Goal: Task Accomplishment & Management: Manage account settings

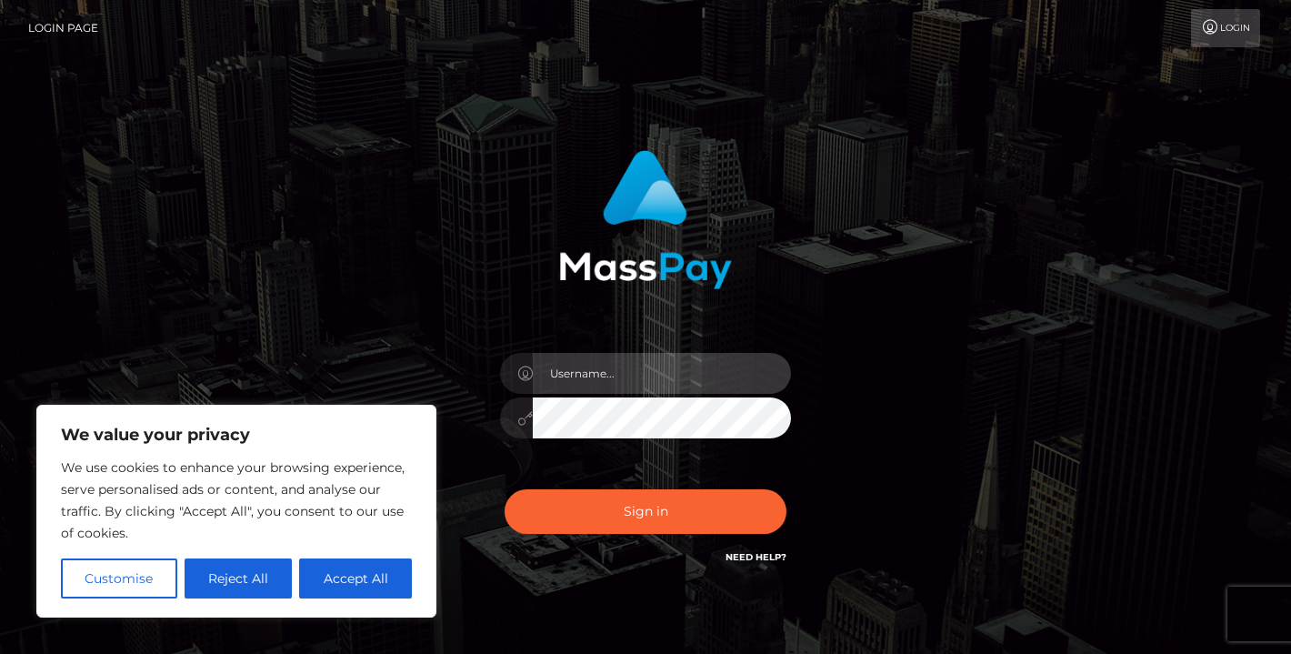
type input "[EMAIL_ADDRESS][DOMAIN_NAME]"
click at [612, 545] on div "Sign in Need Help?" at bounding box center [645, 518] width 318 height 81
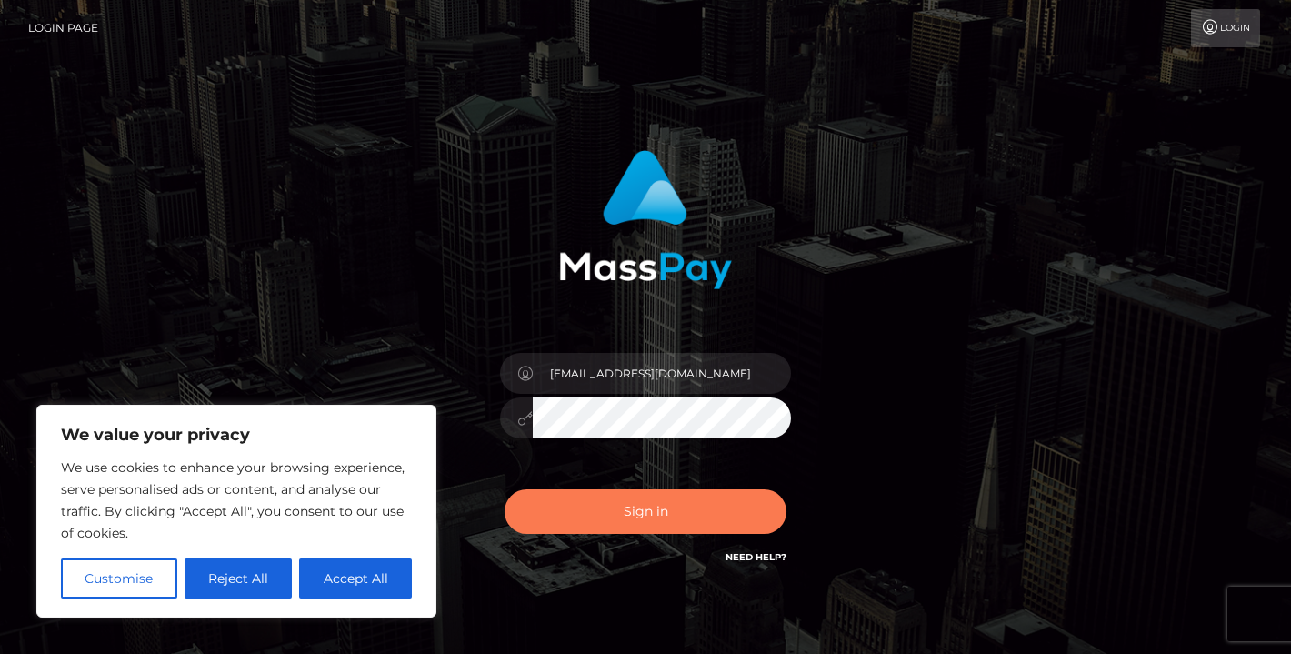
click at [605, 514] on button "Sign in" at bounding box center [646, 511] width 282 height 45
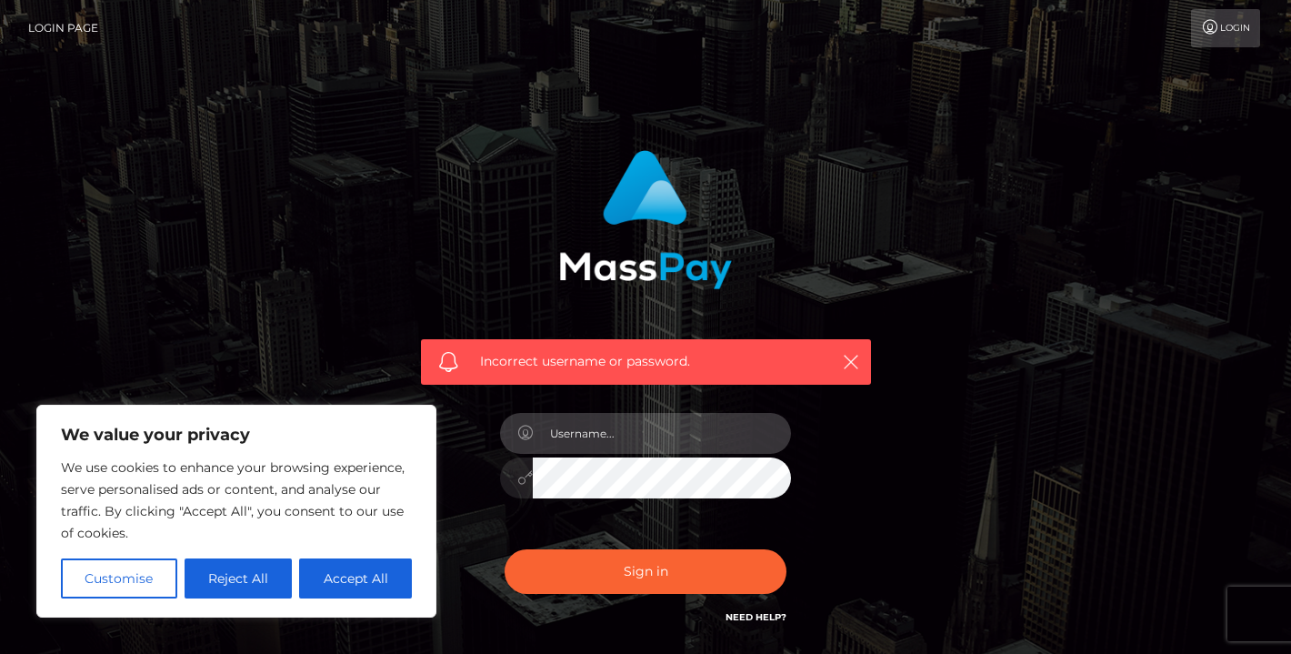
type input "[EMAIL_ADDRESS][DOMAIN_NAME]"
click at [936, 420] on div "Incorrect username or password. valrodrigezbuisines@gmail.com" at bounding box center [645, 397] width 1036 height 523
click at [645, 570] on button "Sign in" at bounding box center [646, 571] width 282 height 45
click at [713, 438] on input "masspay" at bounding box center [662, 433] width 258 height 41
type input "m"
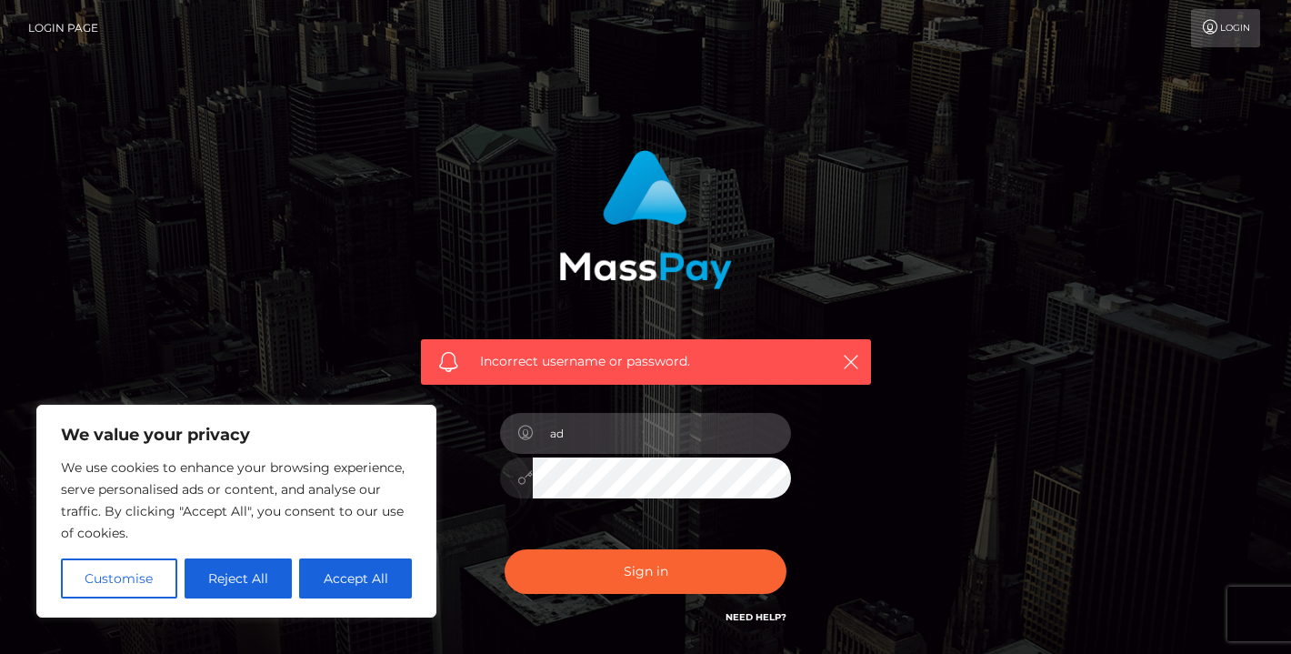
type input "a"
click at [525, 473] on div at bounding box center [645, 474] width 291 height 35
click at [719, 423] on input "masspay" at bounding box center [662, 433] width 258 height 41
drag, startPoint x: 719, startPoint y: 423, endPoint x: 455, endPoint y: 462, distance: 267.4
click at [454, 462] on div "Incorrect username or password. masspay" at bounding box center [645, 388] width 477 height 505
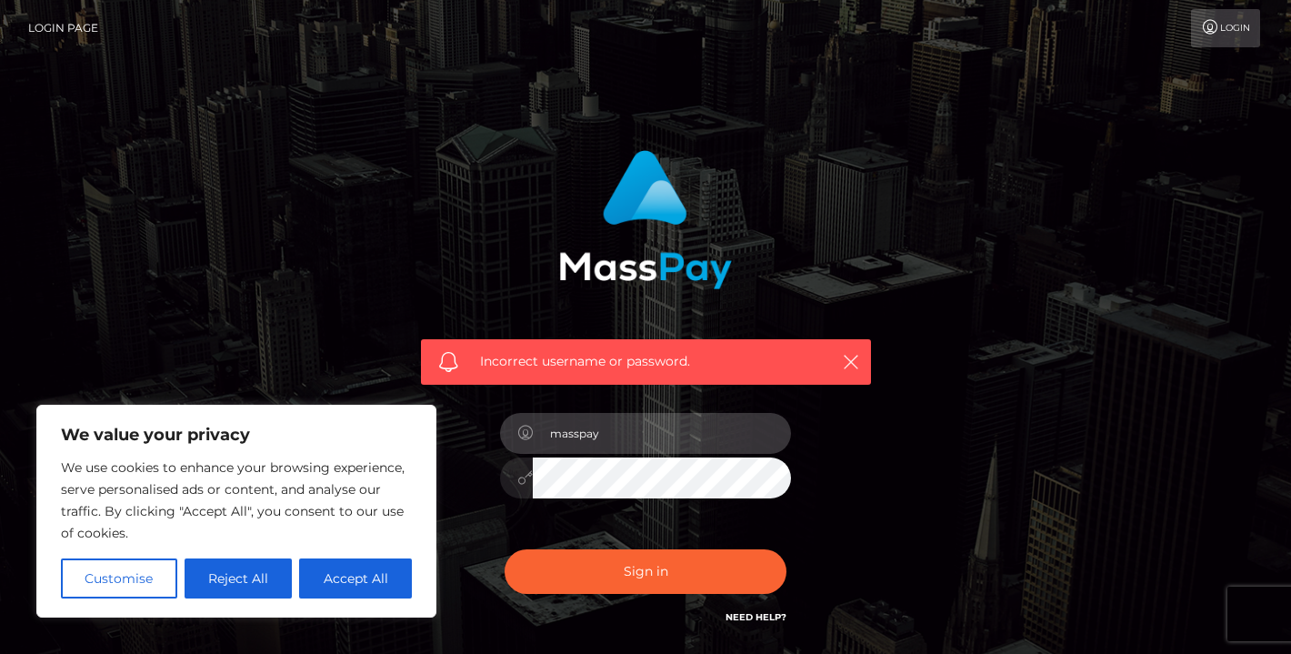
paste input "[EMAIL_ADDRESS][DOMAIN_NAME]"
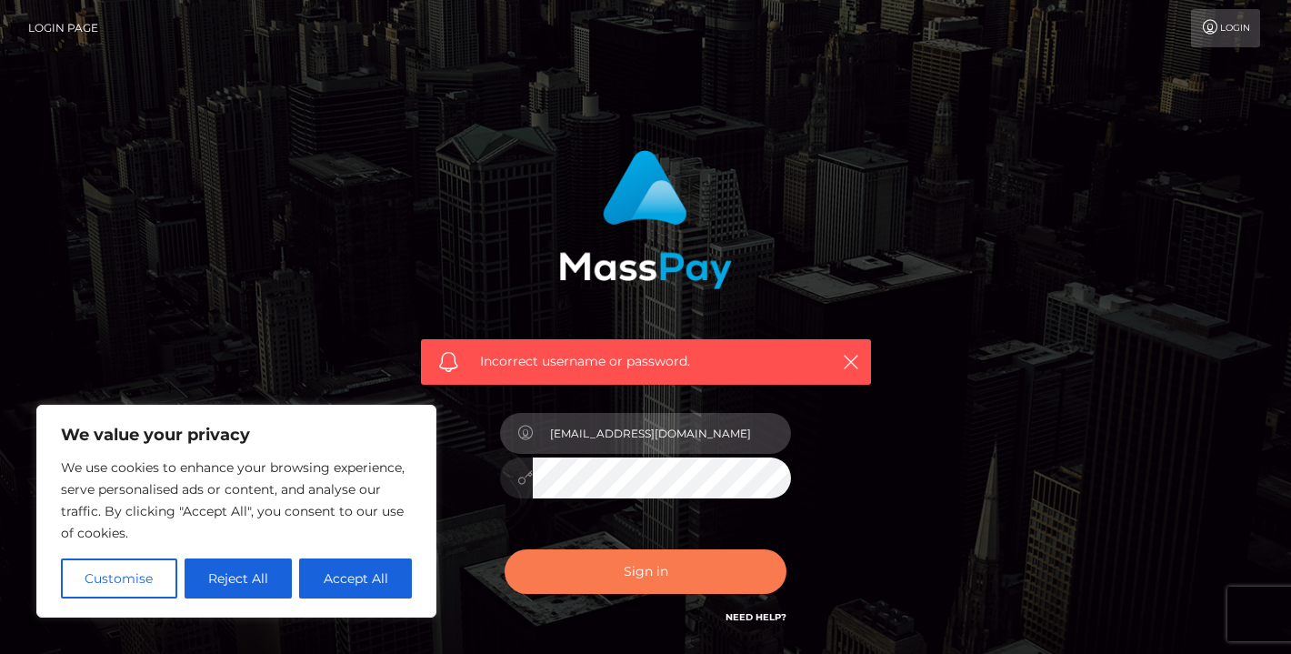
type input "[EMAIL_ADDRESS][DOMAIN_NAME]"
click at [593, 569] on button "Sign in" at bounding box center [646, 571] width 282 height 45
